Goal: Transaction & Acquisition: Purchase product/service

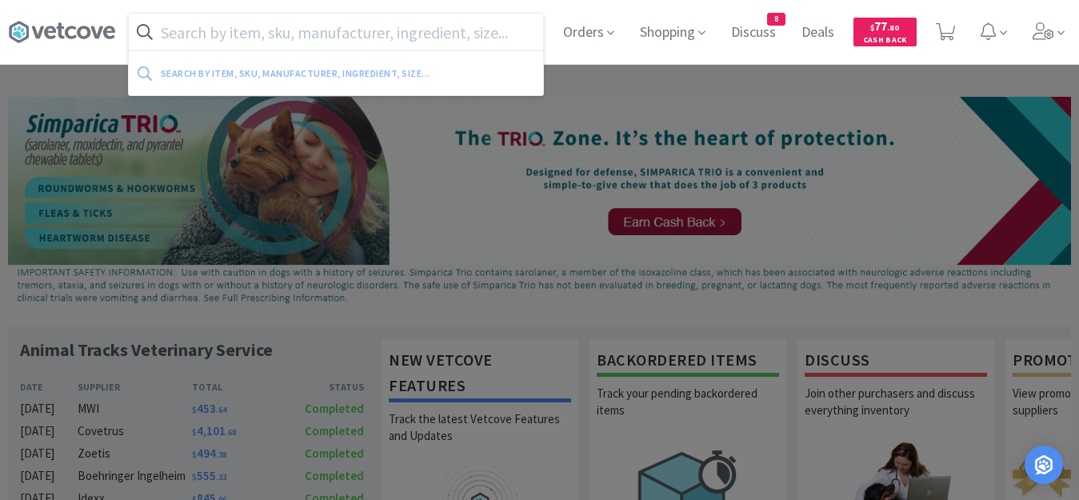
click at [208, 37] on input "text" at bounding box center [336, 32] width 414 height 37
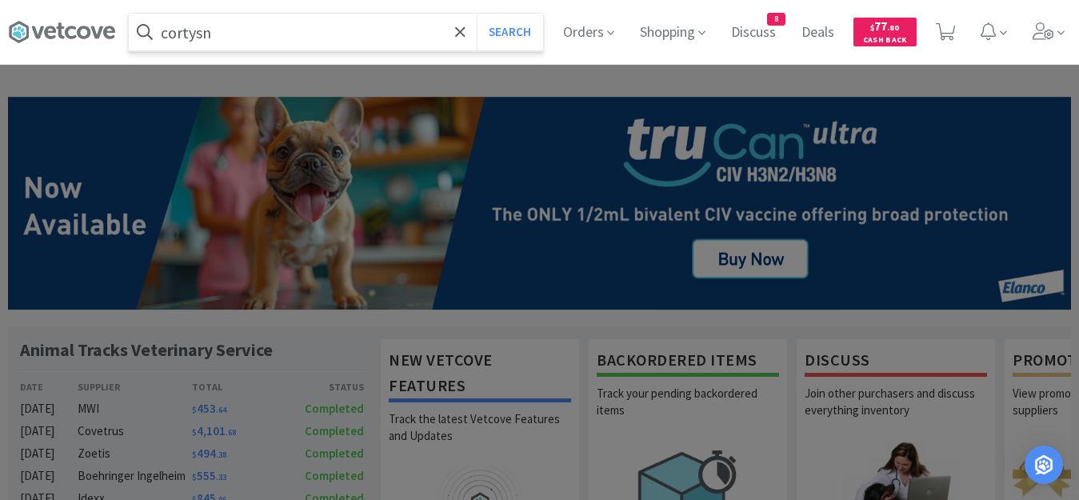
click at [477, 14] on button "Search" at bounding box center [510, 32] width 66 height 37
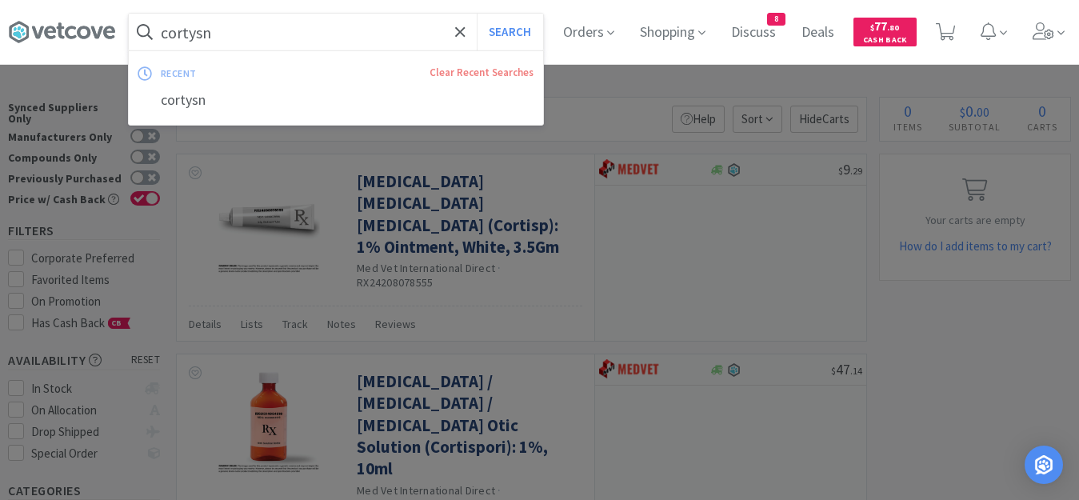
click at [236, 27] on input "cortysn" at bounding box center [336, 32] width 414 height 37
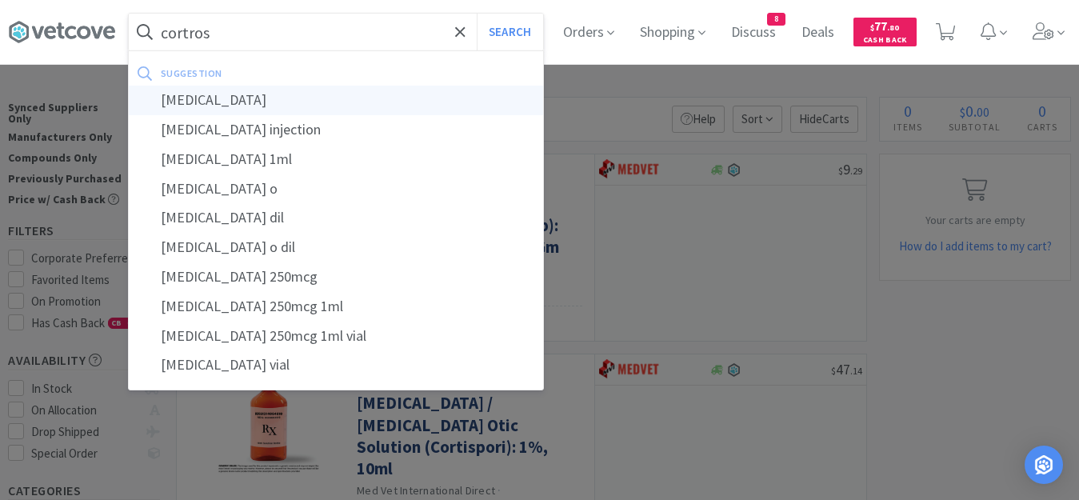
click at [220, 95] on div "[MEDICAL_DATA]" at bounding box center [336, 101] width 414 height 30
type input "[MEDICAL_DATA]"
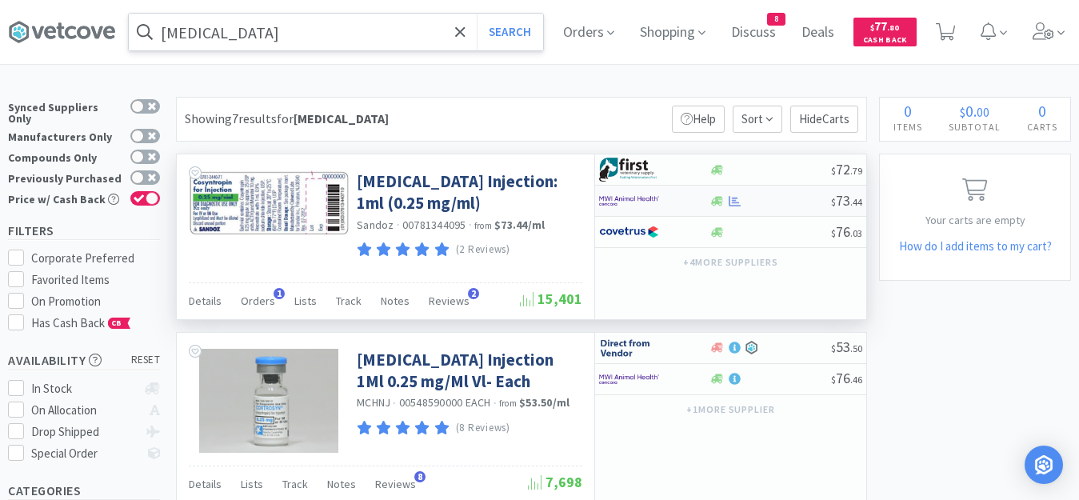
click at [765, 206] on div at bounding box center [770, 201] width 122 height 12
select select "1"
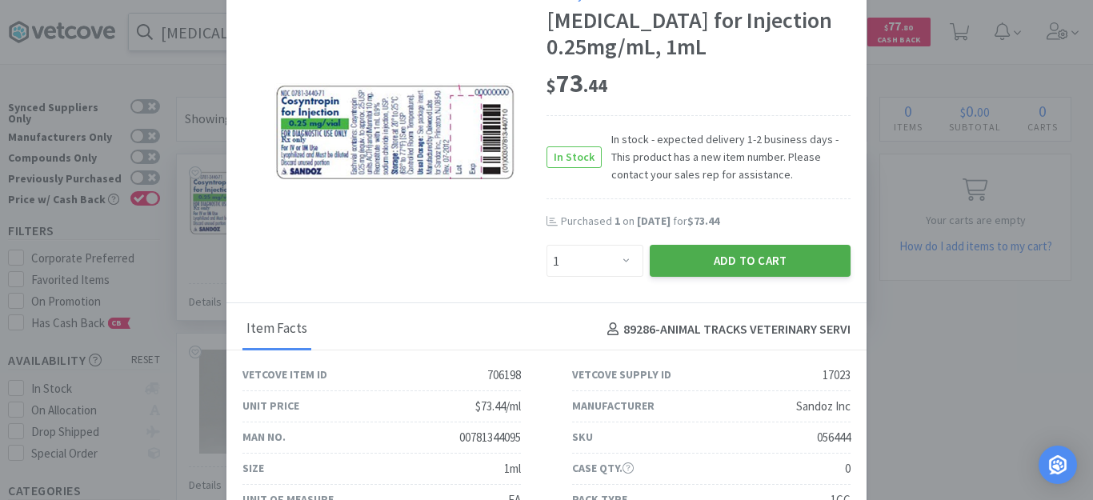
click at [754, 258] on button "Add to Cart" at bounding box center [750, 261] width 201 height 32
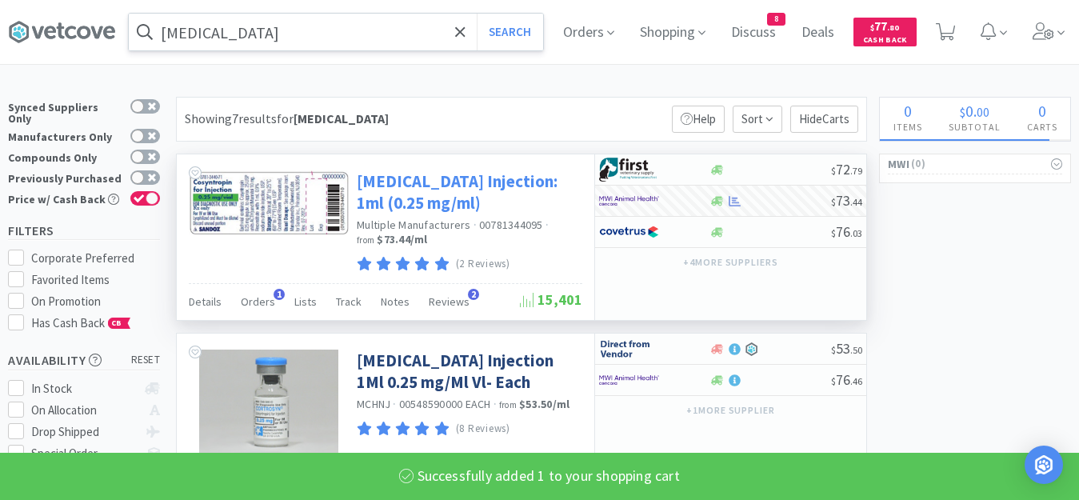
select select "1"
